Goal: Check status: Check status

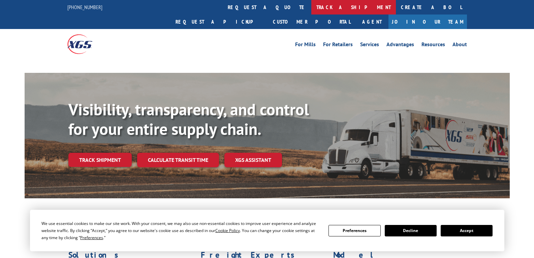
click at [311, 3] on link "track a shipment" at bounding box center [353, 7] width 85 height 14
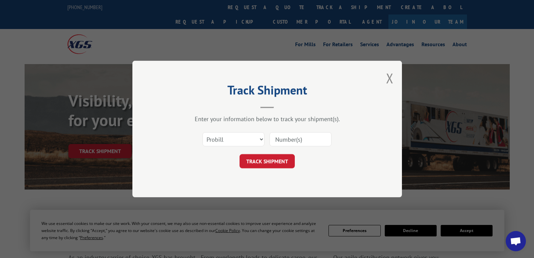
click at [256, 136] on select "Select category... Probill BOL PO" at bounding box center [234, 139] width 62 height 14
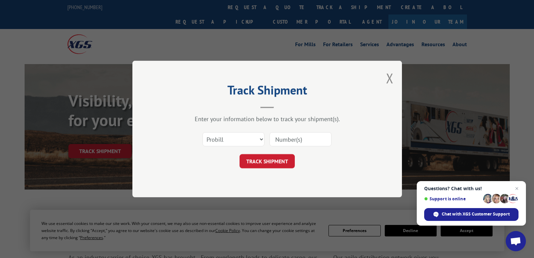
click at [203, 132] on select "Select category... Probill BOL PO" at bounding box center [234, 139] width 62 height 14
click at [274, 140] on input at bounding box center [301, 139] width 62 height 14
paste input "PU00070305"
type input "PU00070305"
click at [280, 157] on button "TRACK SHIPMENT" at bounding box center [267, 161] width 55 height 14
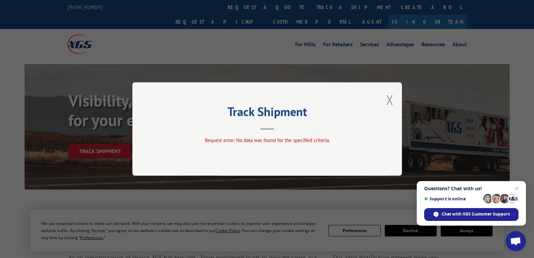
click at [388, 98] on button "Close modal" at bounding box center [389, 100] width 7 height 18
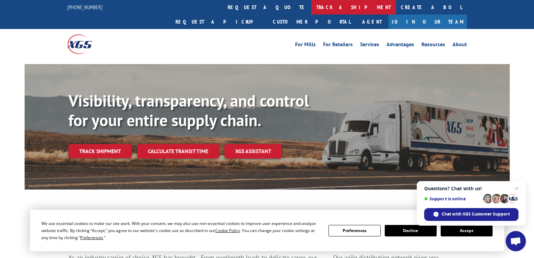
click at [311, 6] on link "track a shipment" at bounding box center [353, 7] width 85 height 14
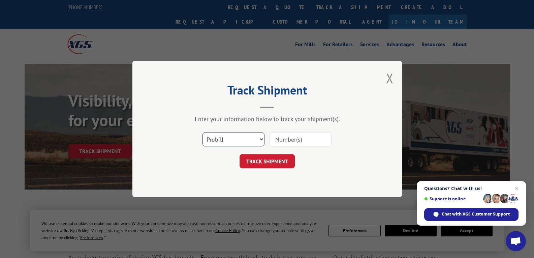
drag, startPoint x: 253, startPoint y: 138, endPoint x: 252, endPoint y: 146, distance: 7.5
click at [253, 138] on select "Select category... Probill BOL PO" at bounding box center [234, 139] width 62 height 14
select select "po"
click at [203, 132] on select "Select category... Probill BOL PO" at bounding box center [234, 139] width 62 height 14
click at [294, 141] on input at bounding box center [301, 139] width 62 height 14
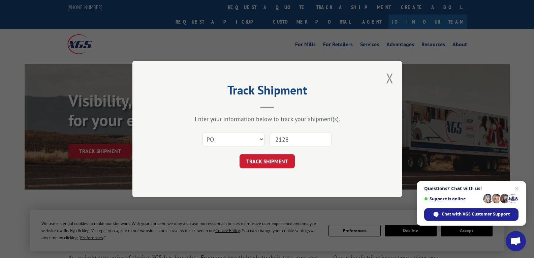
type input "21288"
click button "TRACK SHIPMENT" at bounding box center [267, 161] width 55 height 14
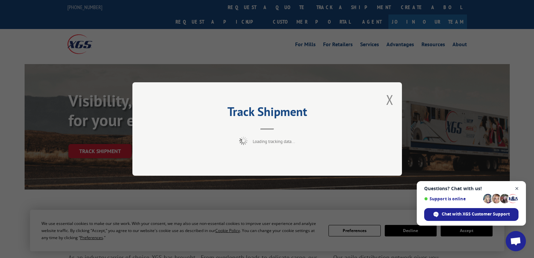
click at [518, 188] on span "Close chat" at bounding box center [517, 188] width 8 height 8
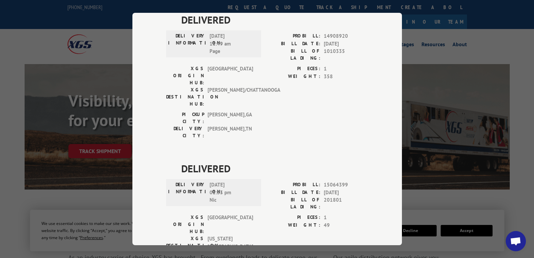
scroll to position [1112, 0]
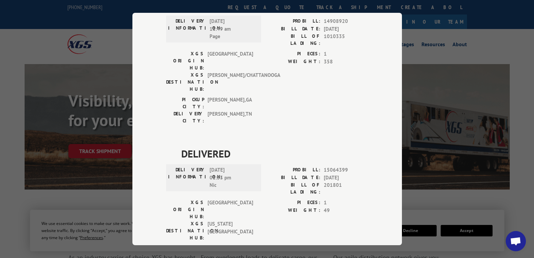
drag, startPoint x: 346, startPoint y: 101, endPoint x: 322, endPoint y: 100, distance: 24.6
copy span "16229802"
